Goal: Browse casually: Explore the website without a specific task or goal

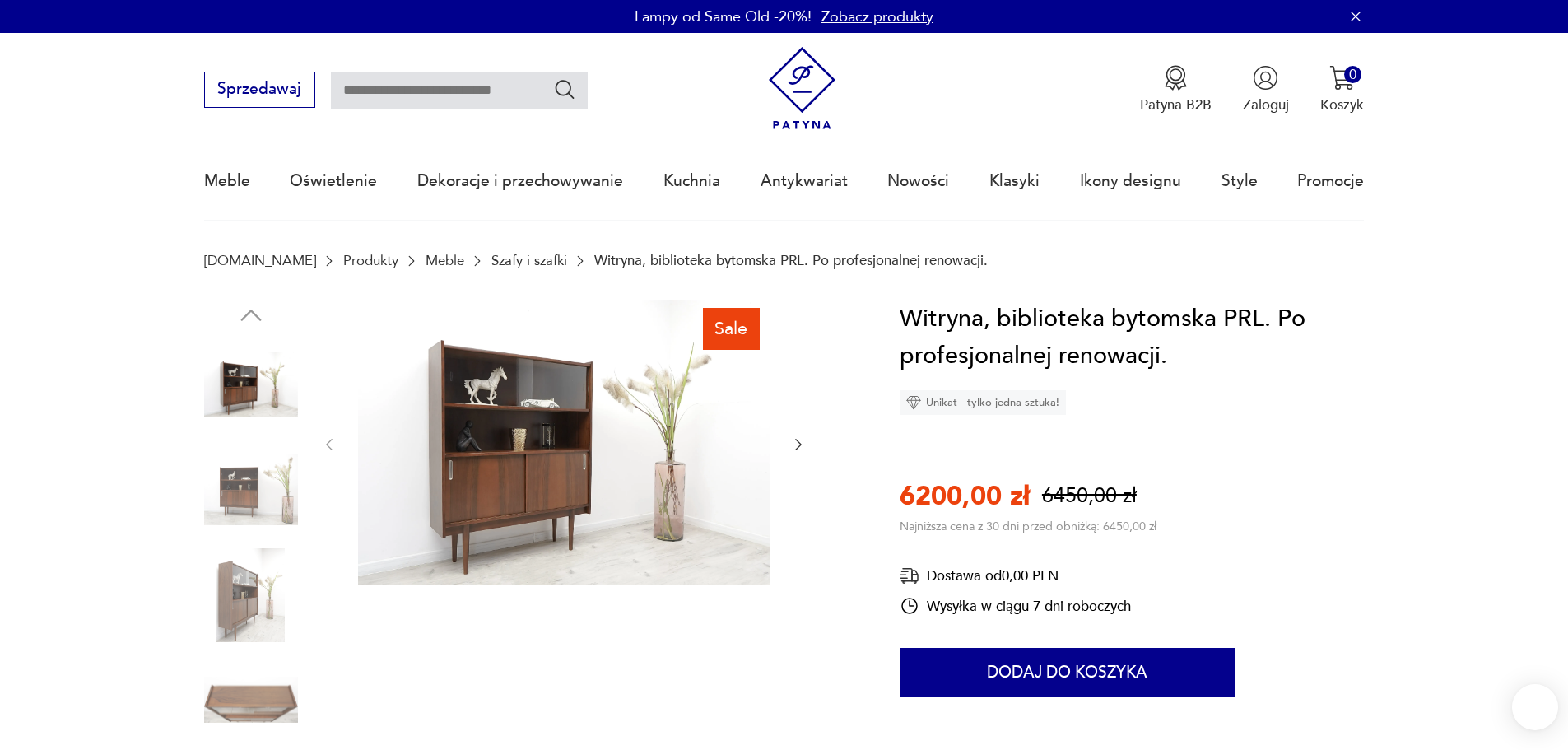
click at [247, 493] on img at bounding box center [250, 489] width 94 height 94
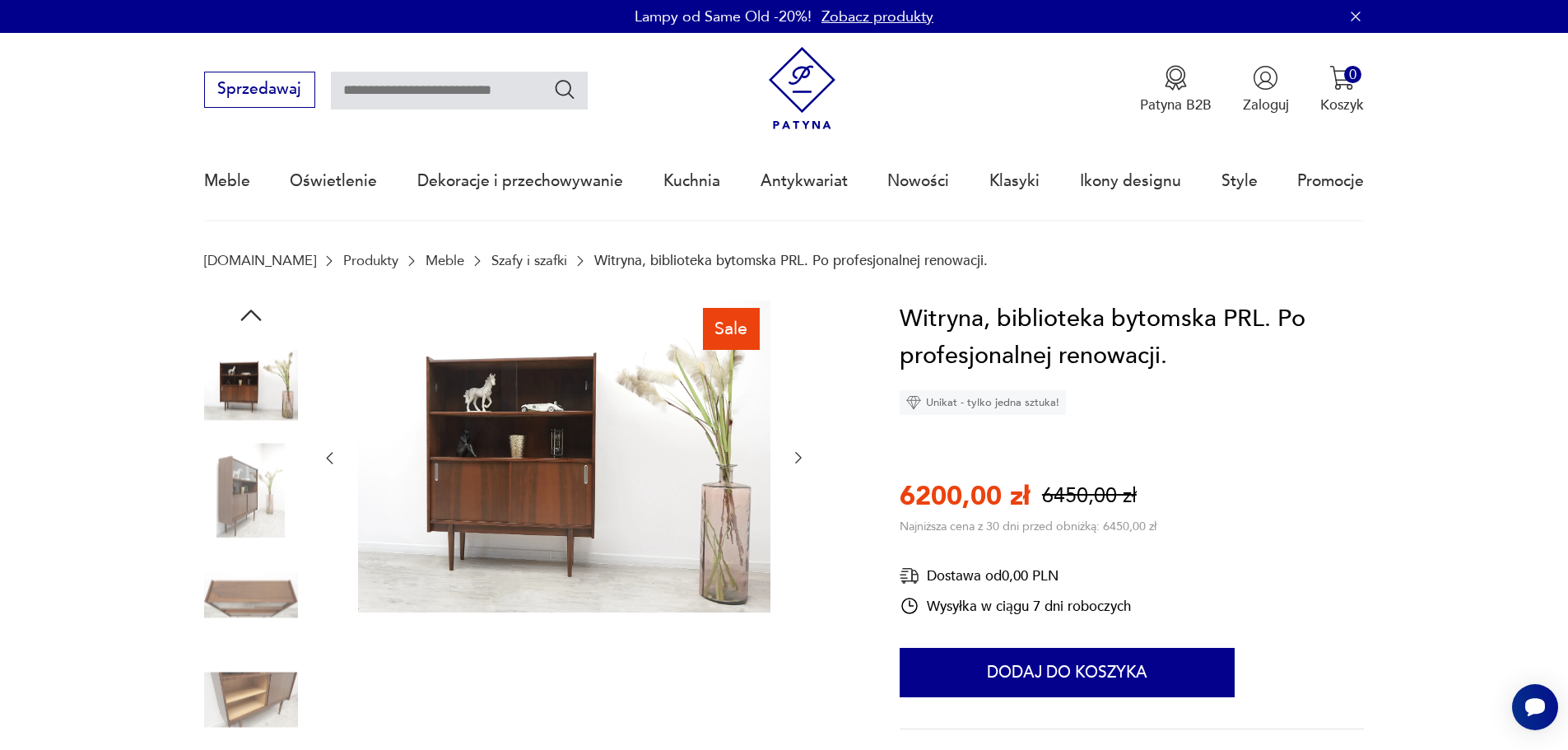
click at [260, 479] on img at bounding box center [250, 489] width 94 height 94
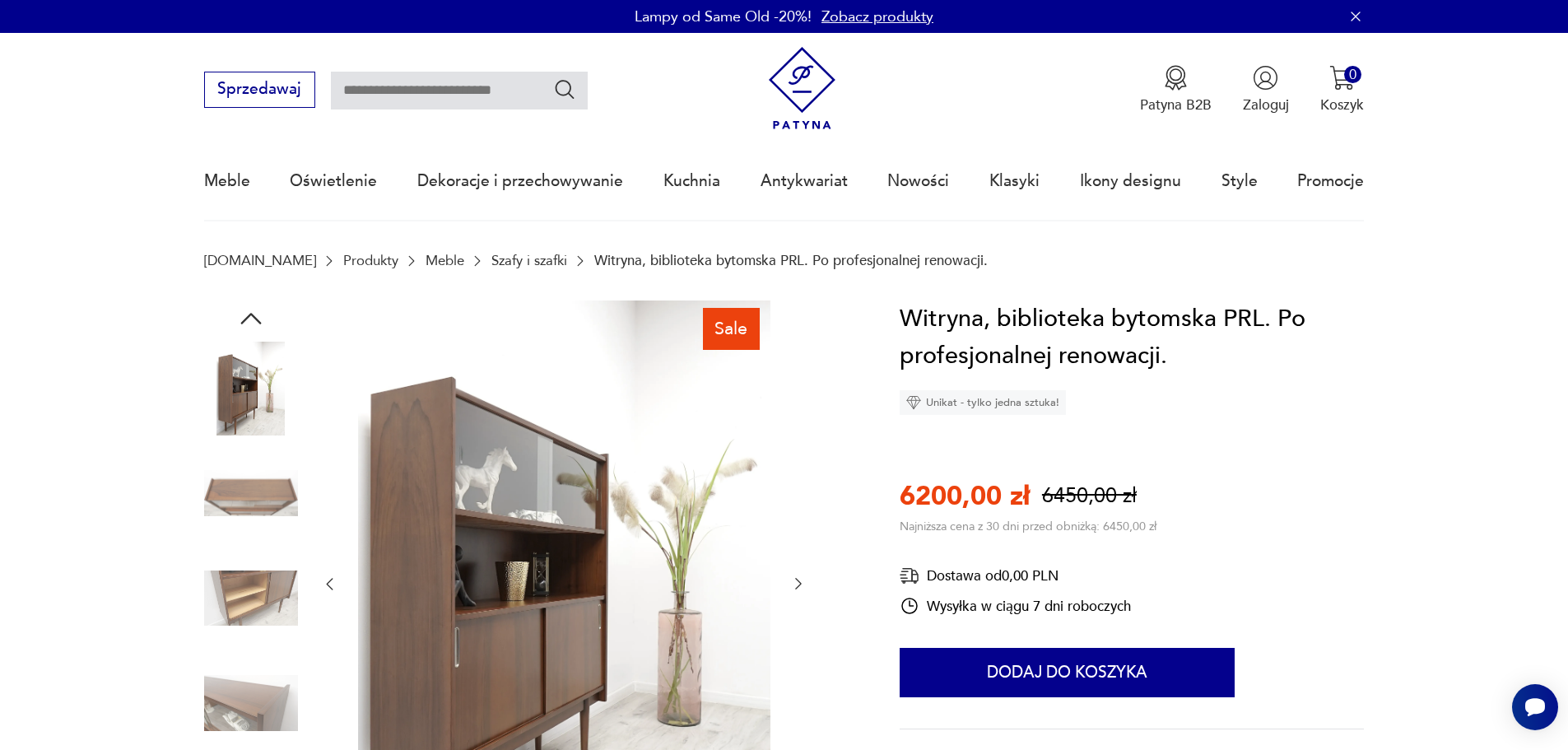
click at [247, 486] on img at bounding box center [250, 492] width 94 height 94
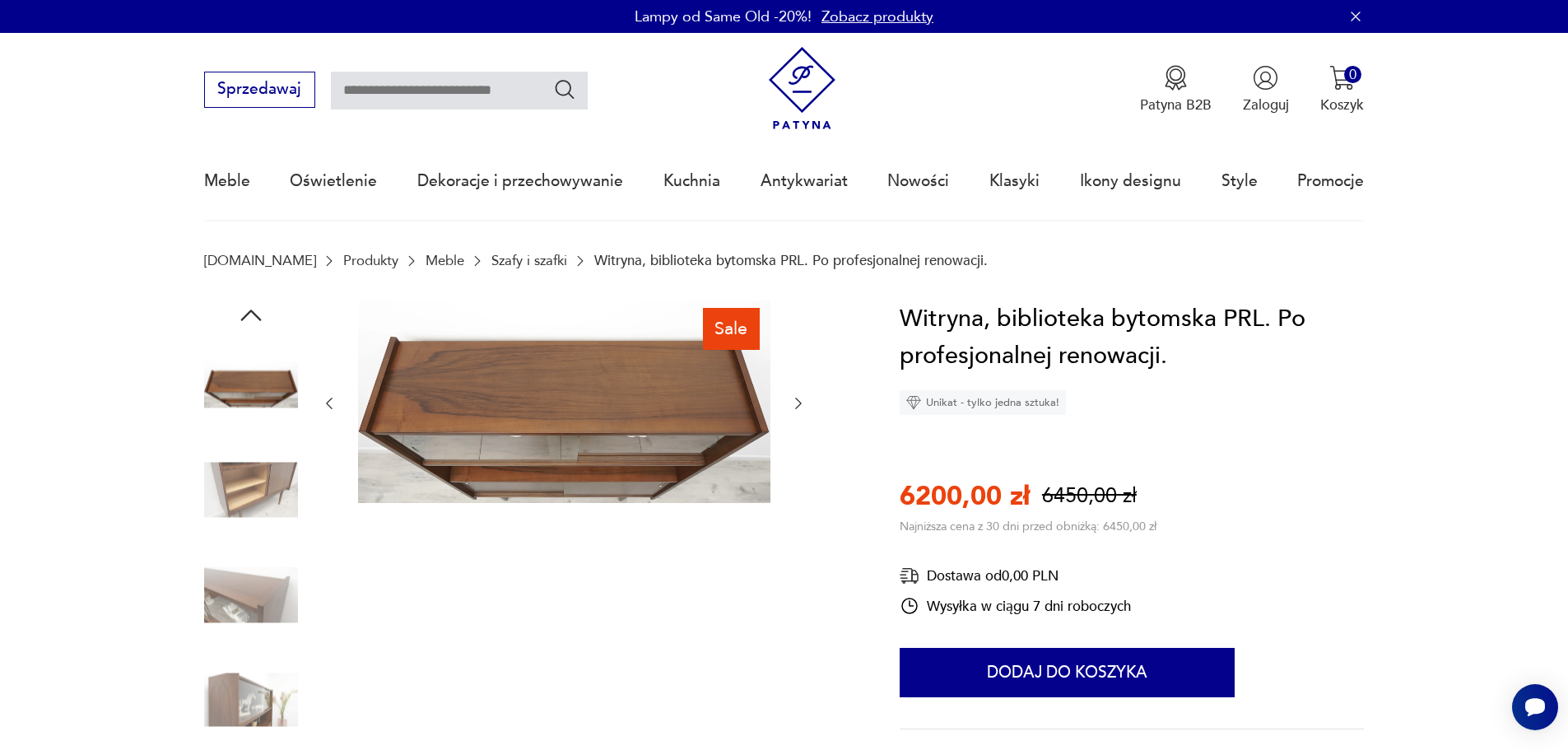
click at [247, 486] on img at bounding box center [250, 489] width 94 height 94
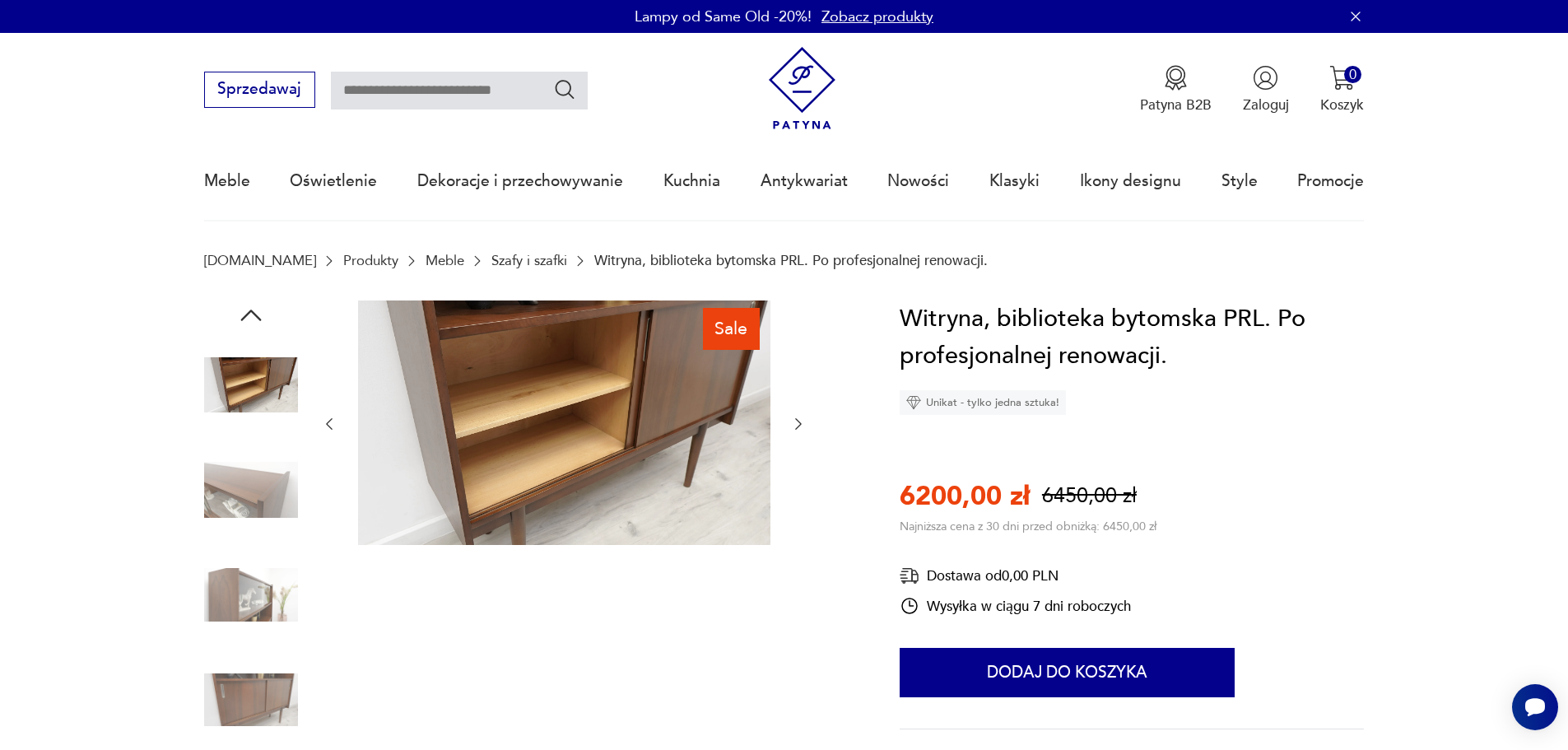
click at [247, 487] on img at bounding box center [250, 489] width 94 height 94
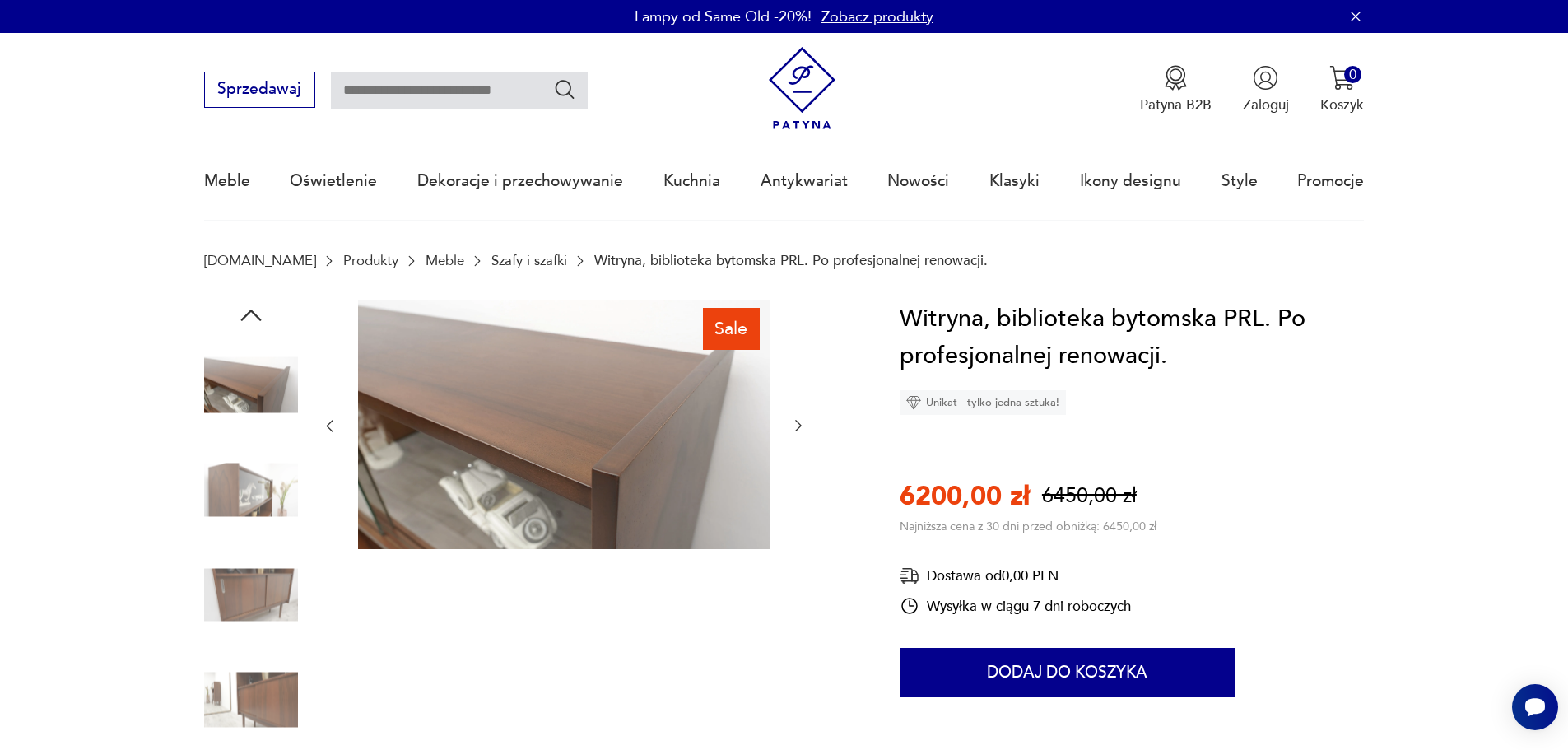
click at [259, 479] on img at bounding box center [250, 489] width 94 height 94
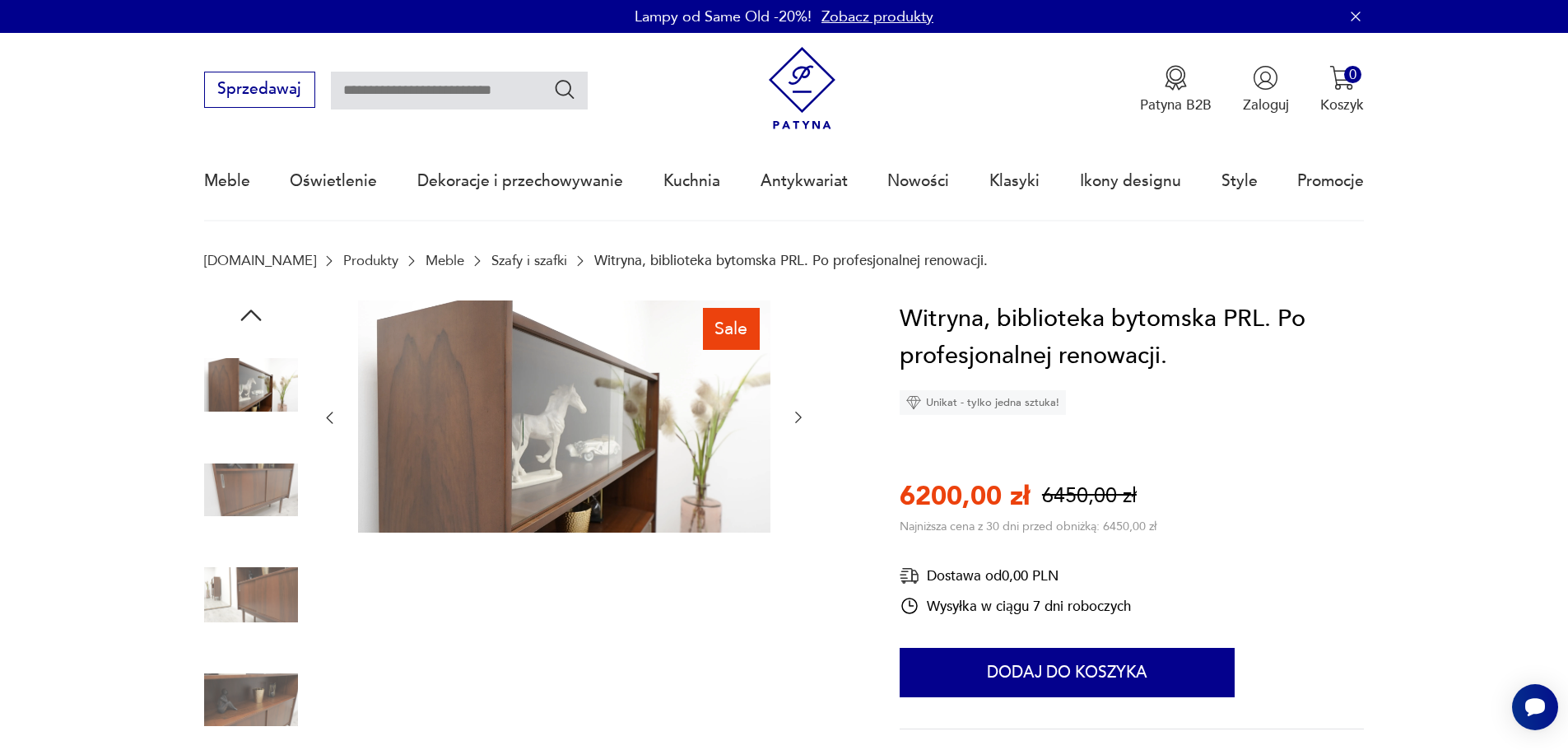
click at [260, 489] on img at bounding box center [250, 489] width 94 height 94
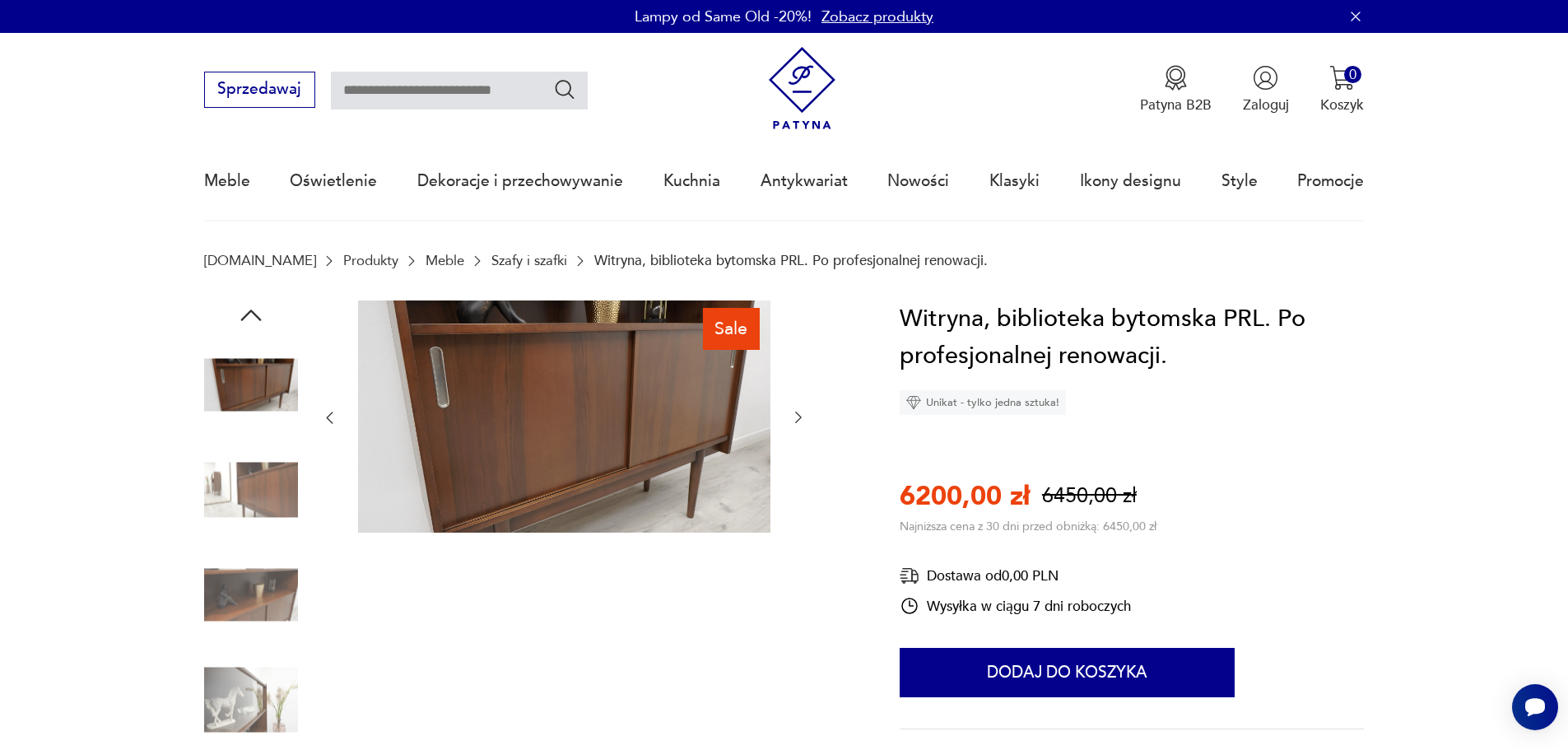
click at [255, 583] on img at bounding box center [250, 594] width 94 height 94
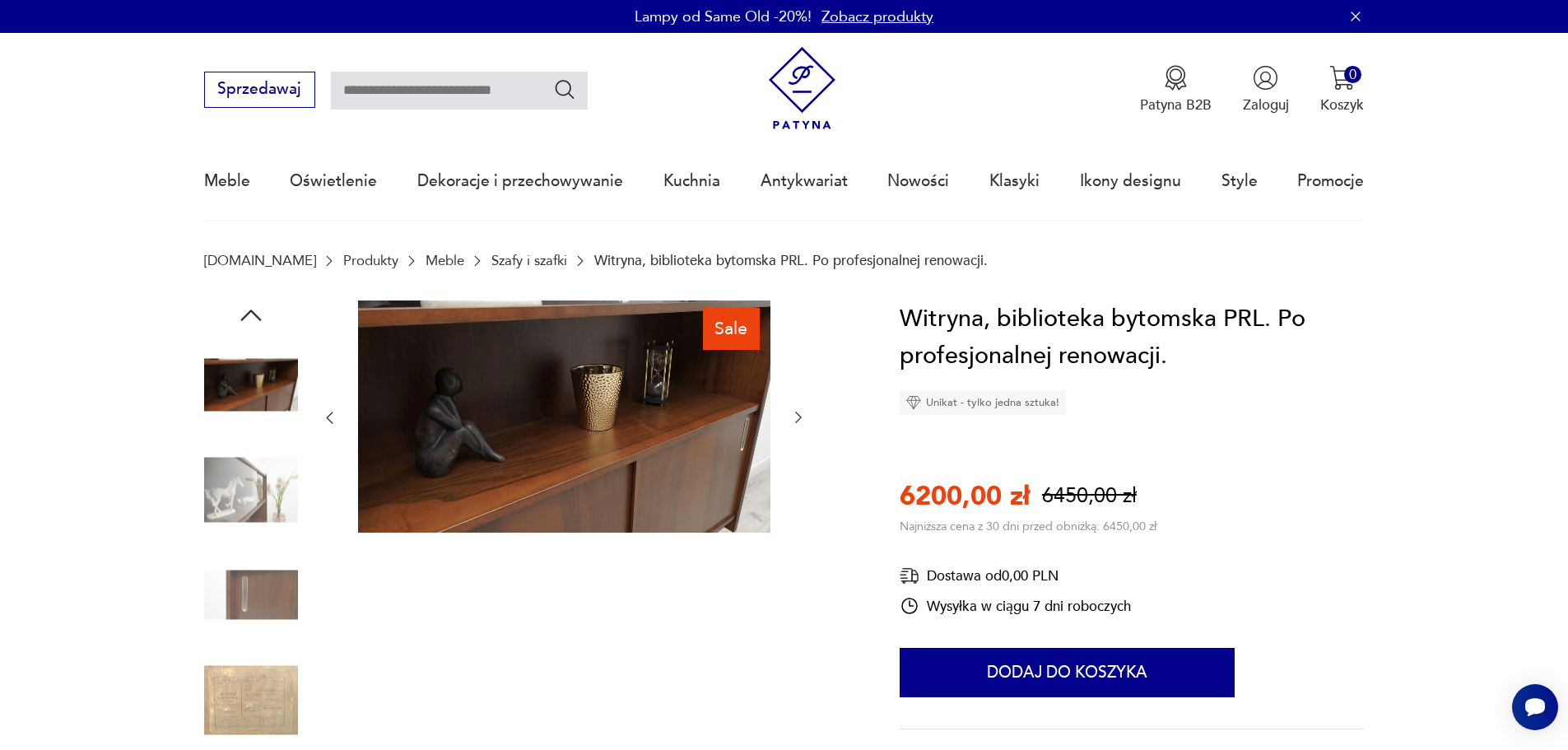
click at [258, 487] on img at bounding box center [250, 489] width 94 height 94
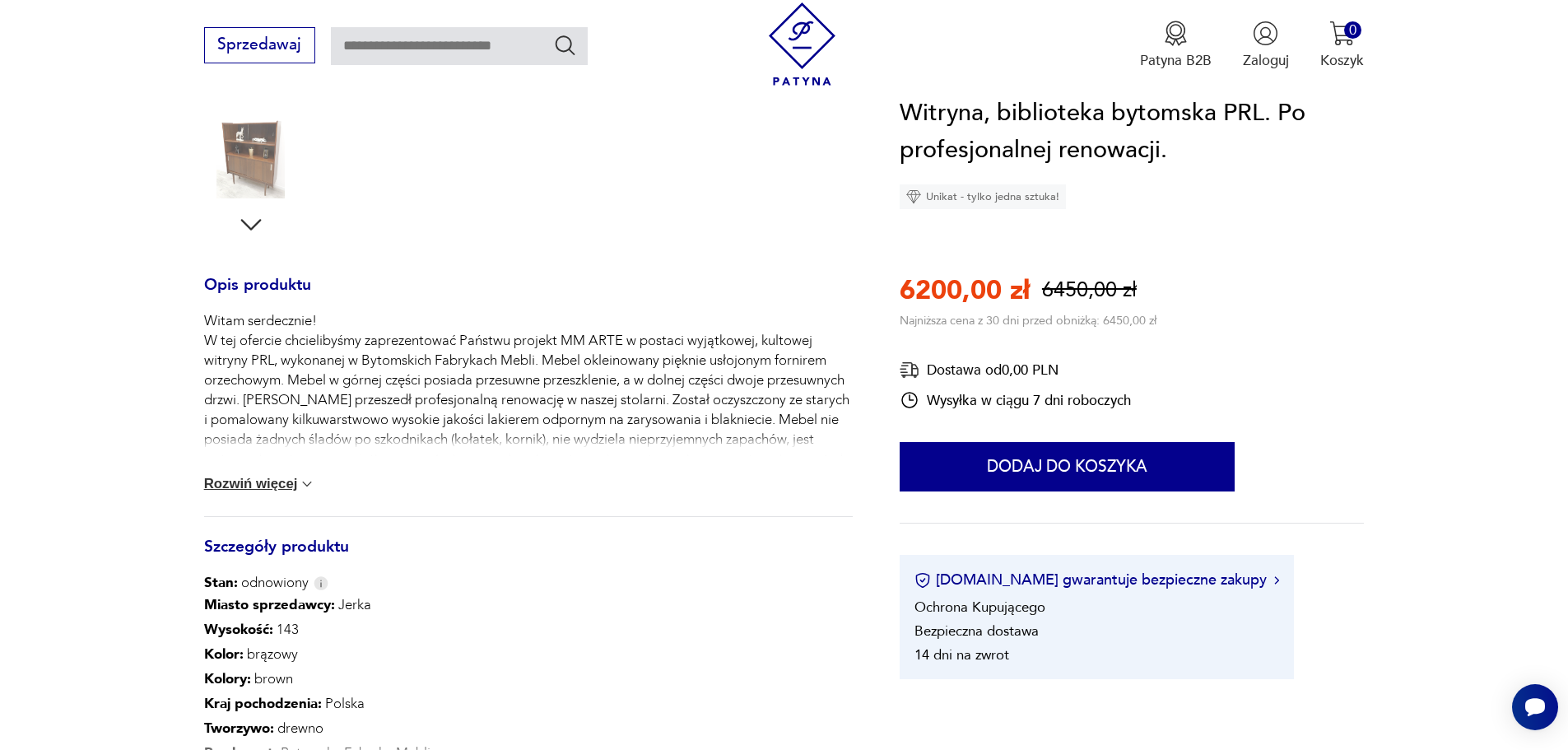
scroll to position [549, 0]
